Goal: Information Seeking & Learning: Find specific fact

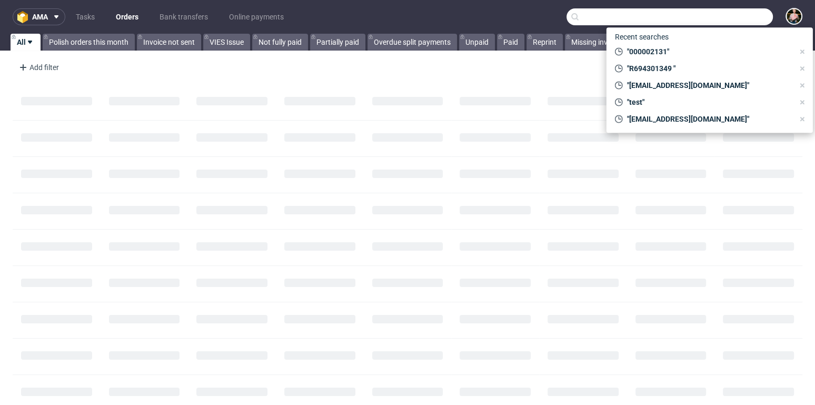
click at [716, 15] on input "text" at bounding box center [669, 16] width 206 height 17
paste input "[PERSON_NAME]"
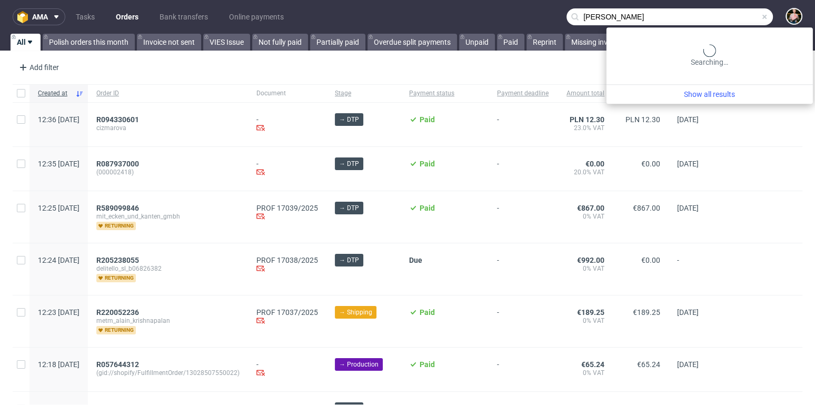
type input "[PERSON_NAME]"
